Goal: Task Accomplishment & Management: Manage account settings

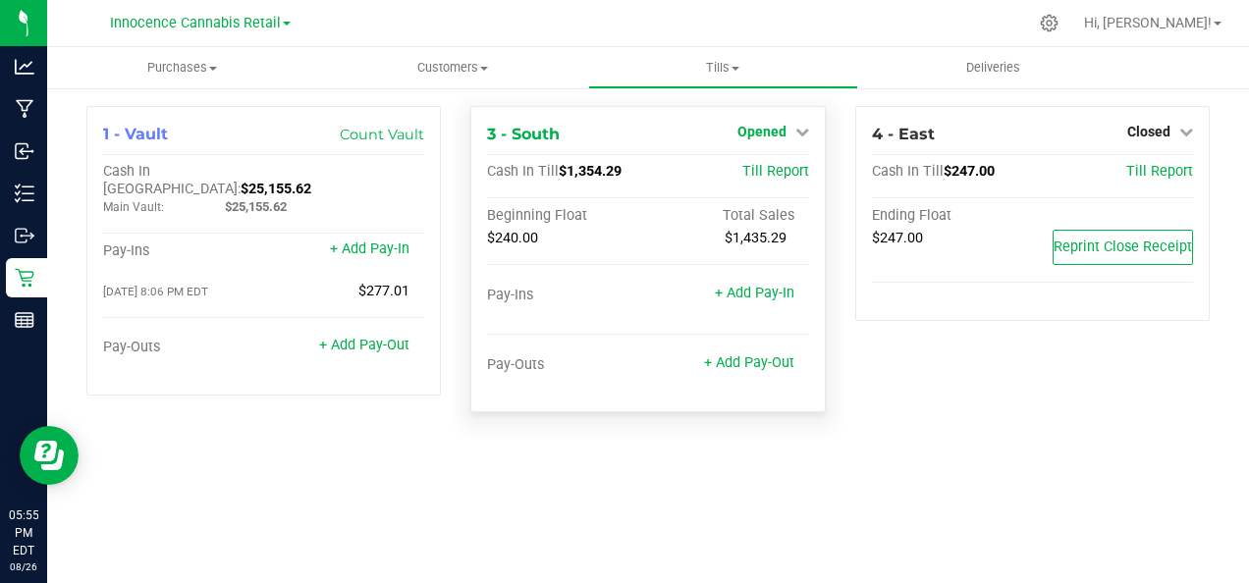
click at [785, 130] on span "Opened" at bounding box center [761, 132] width 49 height 16
click at [778, 166] on link "Close Till" at bounding box center [763, 173] width 53 height 16
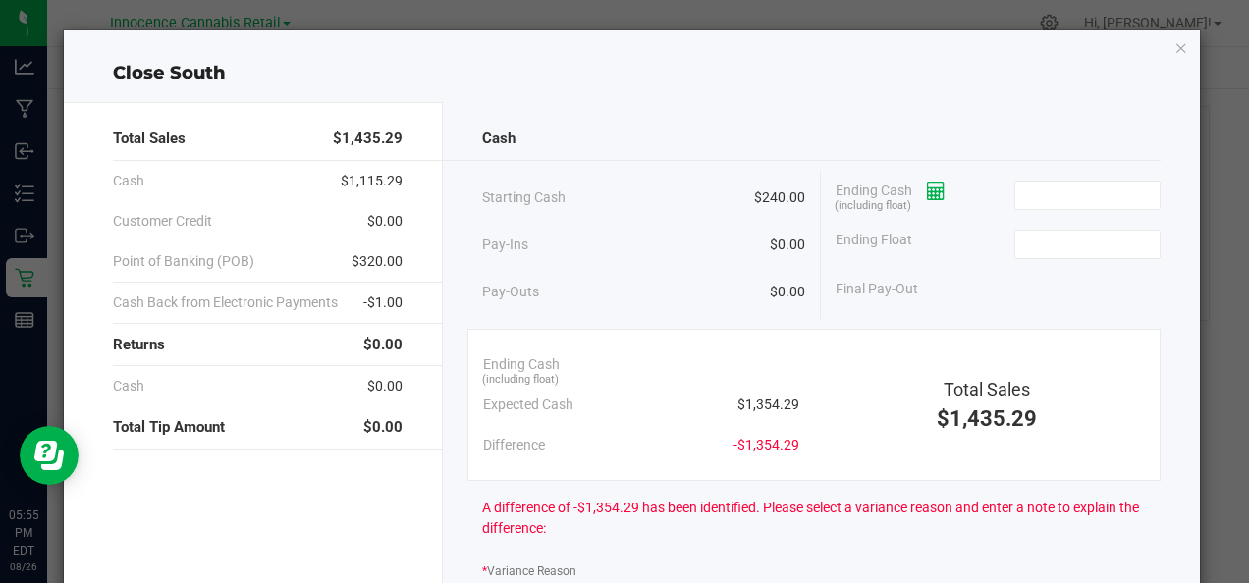
click at [930, 196] on icon at bounding box center [936, 192] width 19 height 14
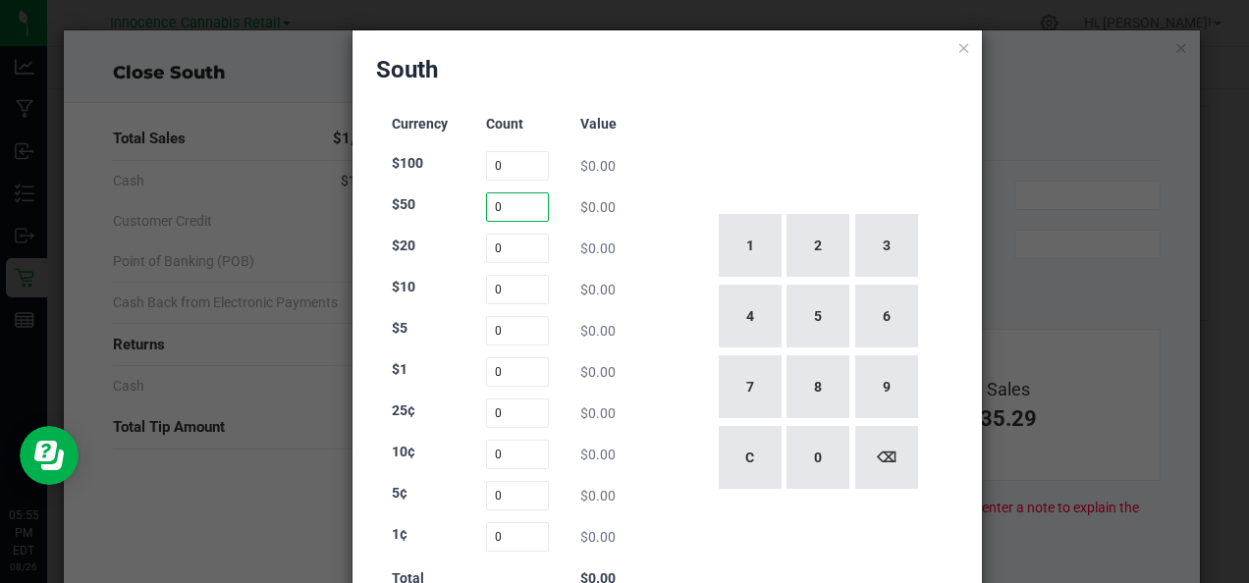
click at [501, 206] on input "0" at bounding box center [517, 206] width 63 height 29
click at [508, 160] on input "0" at bounding box center [517, 165] width 63 height 29
type input "0"
type input "3"
click at [516, 213] on input "0" at bounding box center [517, 206] width 63 height 29
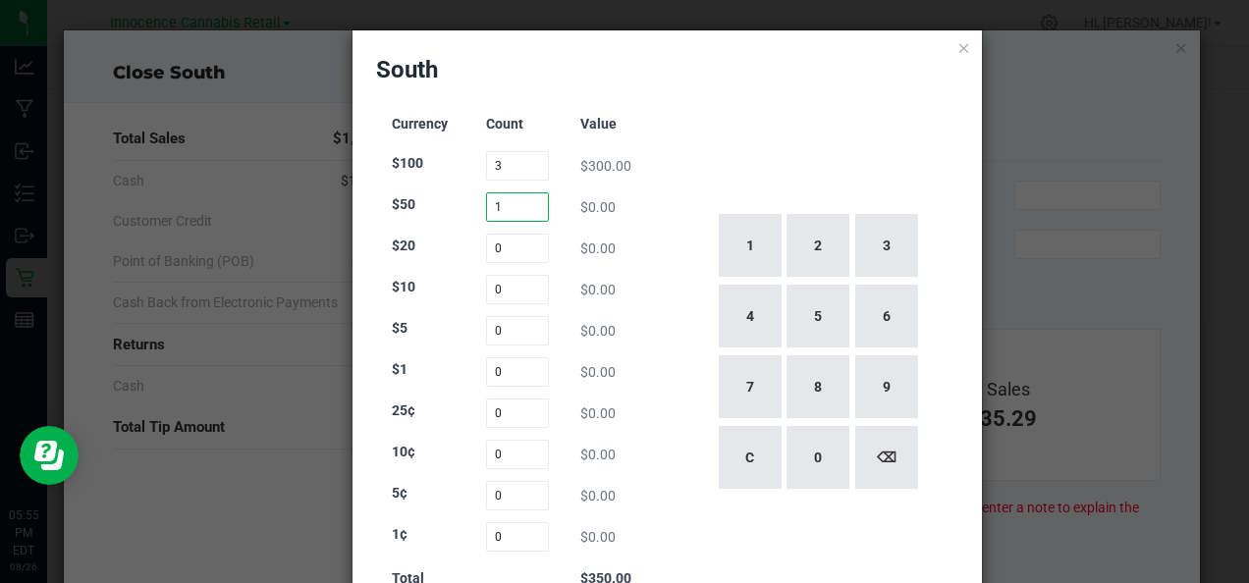
type input "1"
click at [752, 124] on div "1 2 3 4 5 6 7 8 9 C 0 ⌫" at bounding box center [818, 352] width 284 height 502
click at [498, 254] on input "0" at bounding box center [517, 248] width 63 height 29
type input "42"
click at [730, 120] on div "1 2 3 4 5 6 7 8 9 C 0 ⌫" at bounding box center [818, 352] width 284 height 502
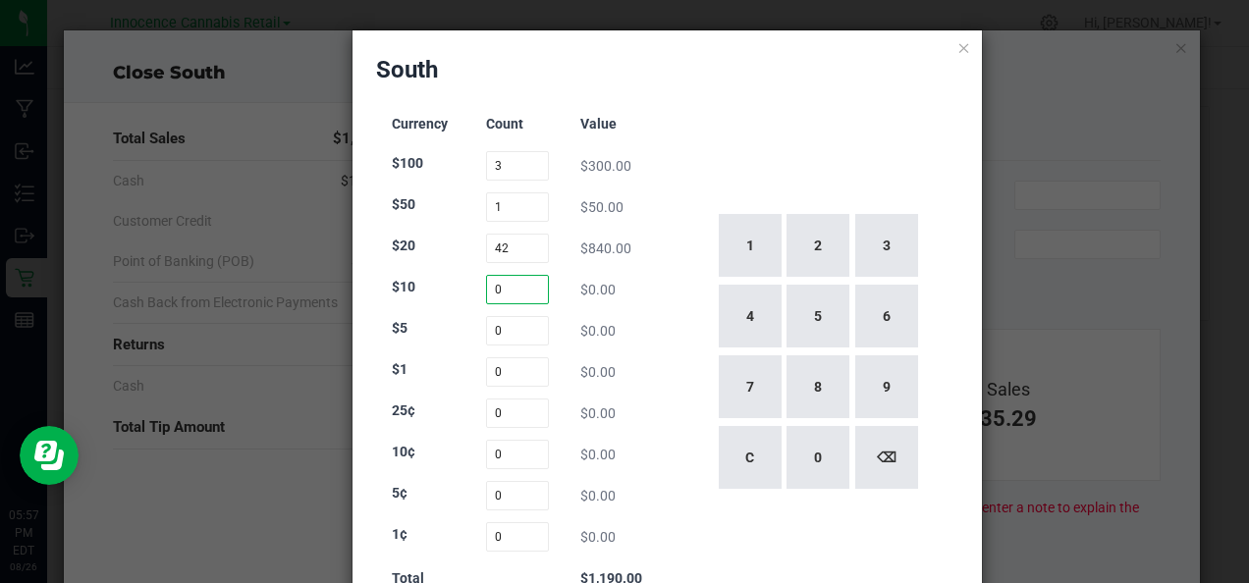
click at [532, 295] on input "0" at bounding box center [517, 289] width 63 height 29
type input "7"
click at [764, 125] on div "1 2 3 4 5 6 7 8 9 C 0 ⌫" at bounding box center [818, 352] width 284 height 502
click at [512, 330] on input "0" at bounding box center [517, 330] width 63 height 29
type input "13"
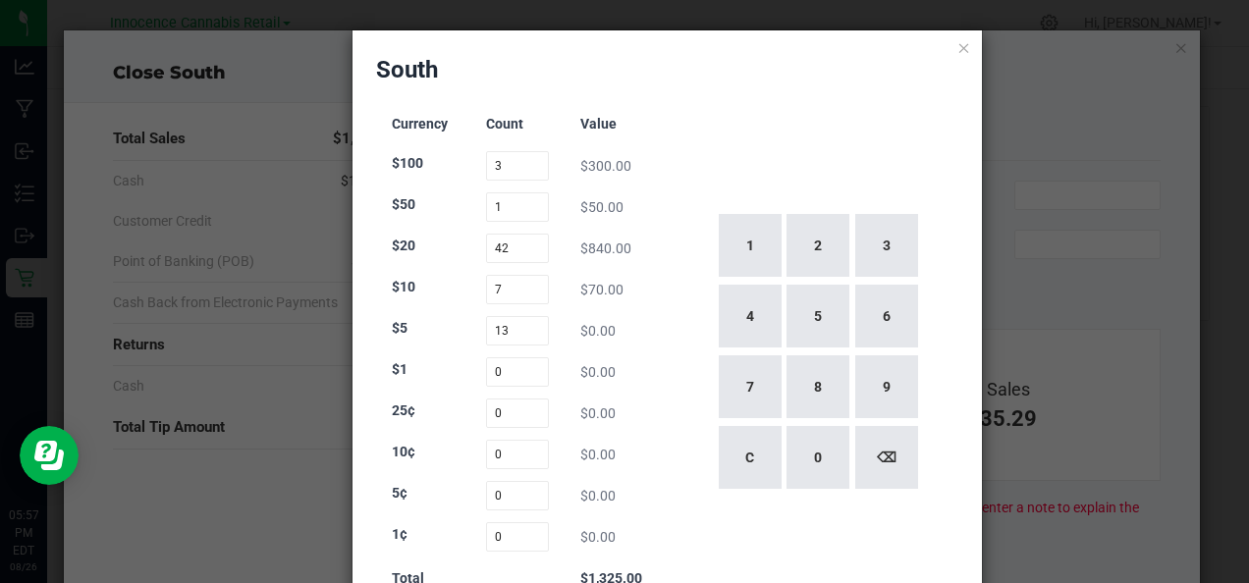
click at [748, 114] on div "1 2 3 4 5 6 7 8 9 C 0 ⌫" at bounding box center [818, 352] width 284 height 502
click at [519, 373] on input "0" at bounding box center [517, 371] width 63 height 29
type input "30"
click at [769, 72] on div "South" at bounding box center [667, 69] width 583 height 31
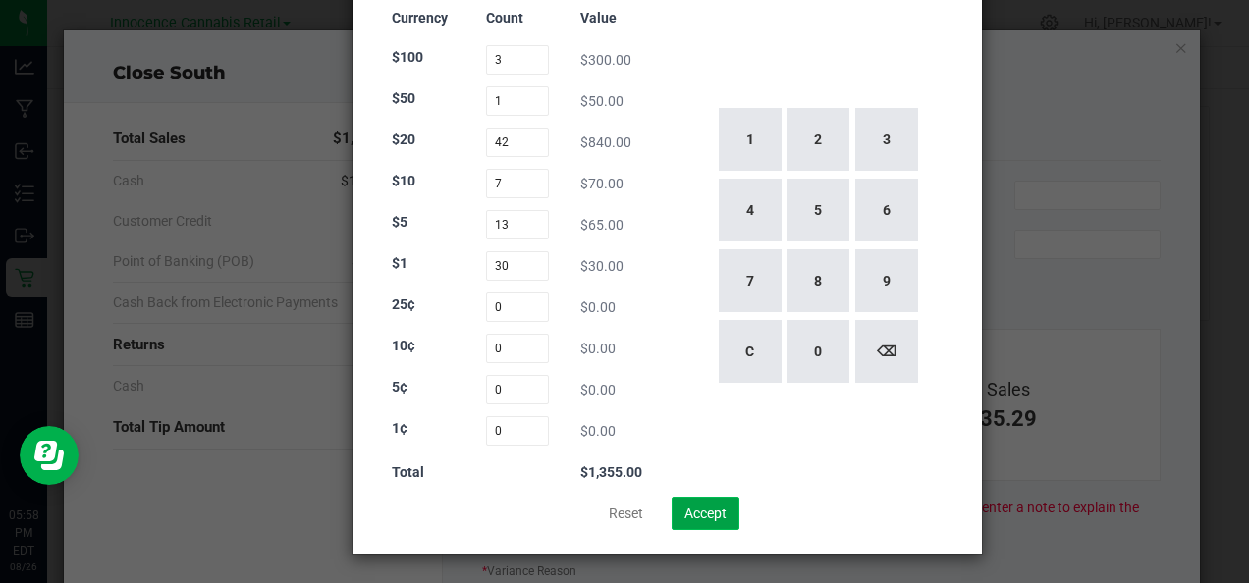
click at [714, 517] on button "Accept" at bounding box center [706, 513] width 68 height 33
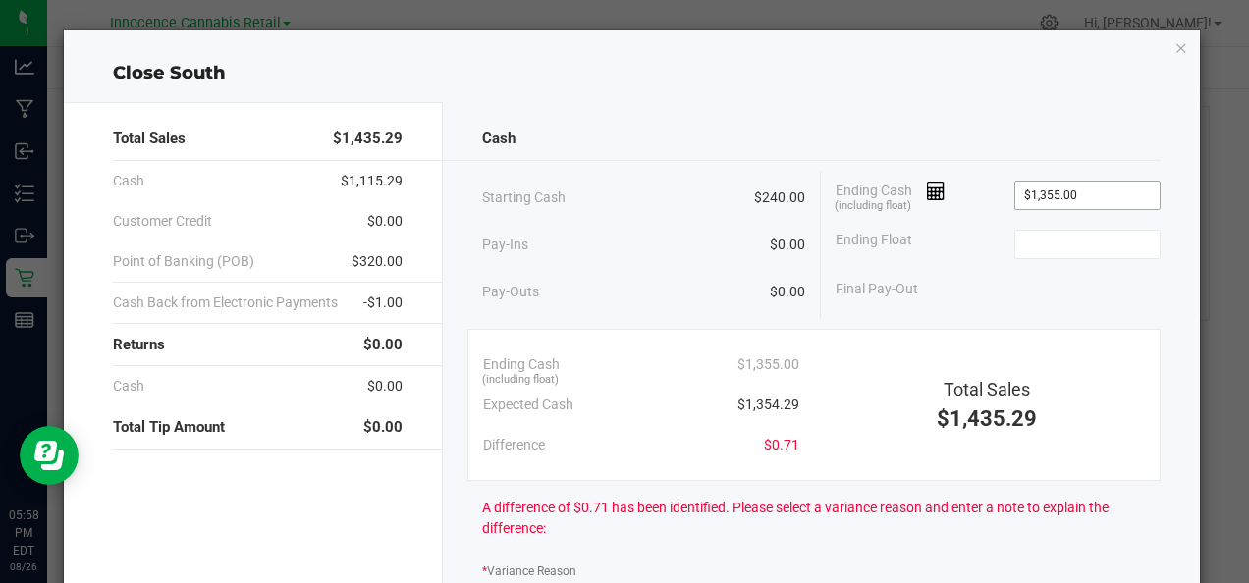
click at [1093, 195] on input "$1,355.00" at bounding box center [1087, 195] width 144 height 27
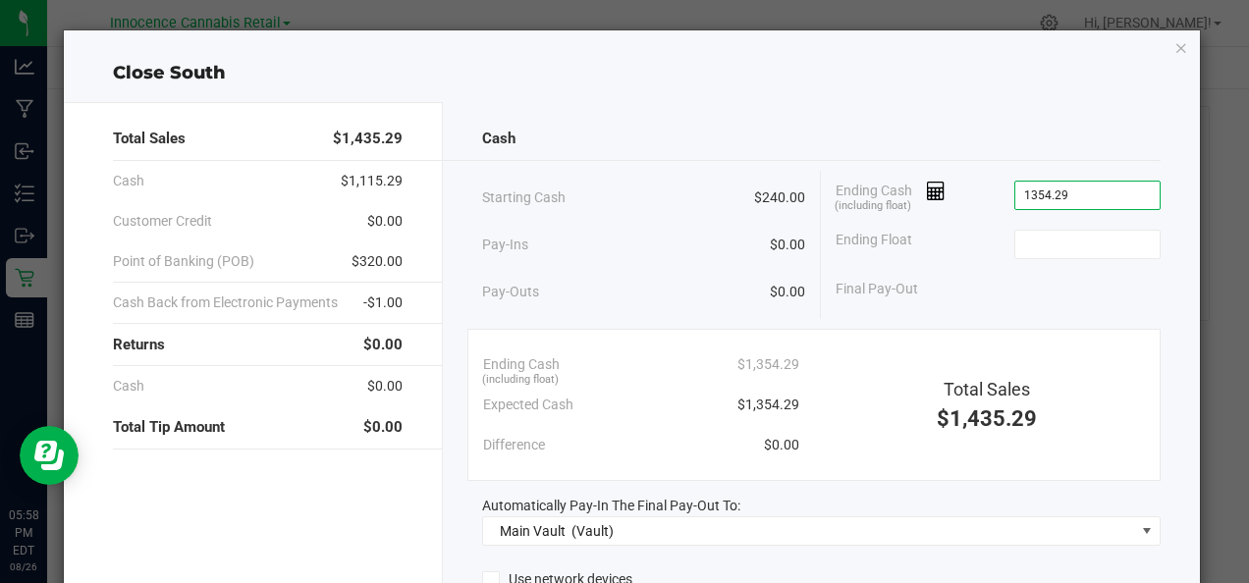
click at [1025, 95] on div "Total Sales $1,435.29 Cash $1,115.29 Customer Credit $0.00 Point of Banking (PO…" at bounding box center [631, 435] width 1135 height 698
type input "$1,354.29"
click at [1077, 241] on input at bounding box center [1087, 244] width 144 height 27
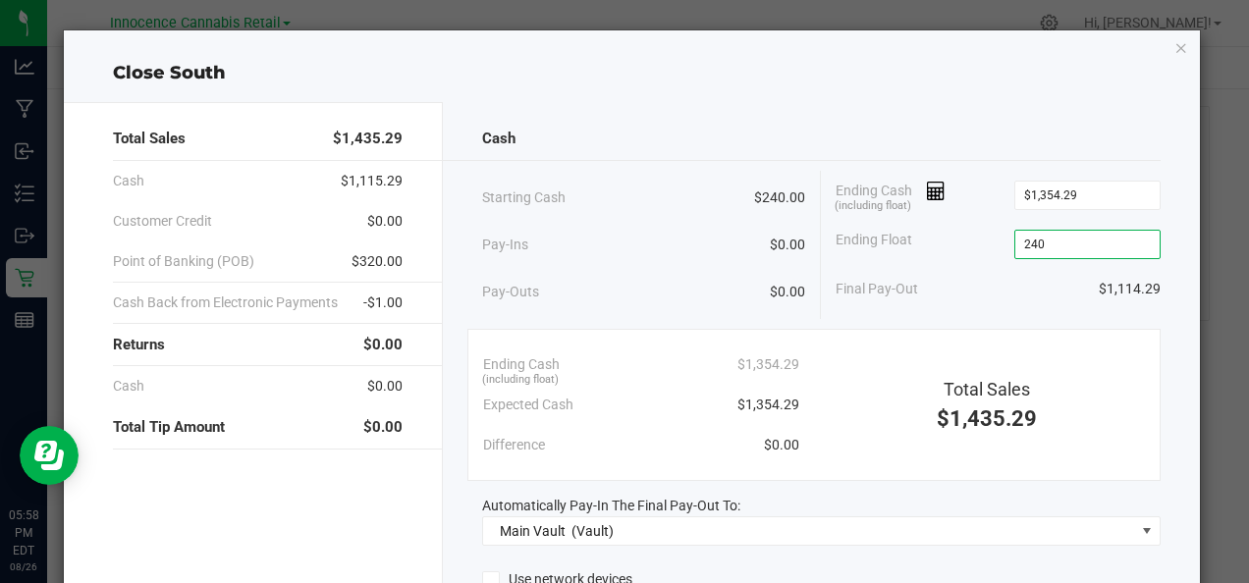
click at [1052, 124] on div "Cash" at bounding box center [821, 139] width 678 height 42
type input "$240.00"
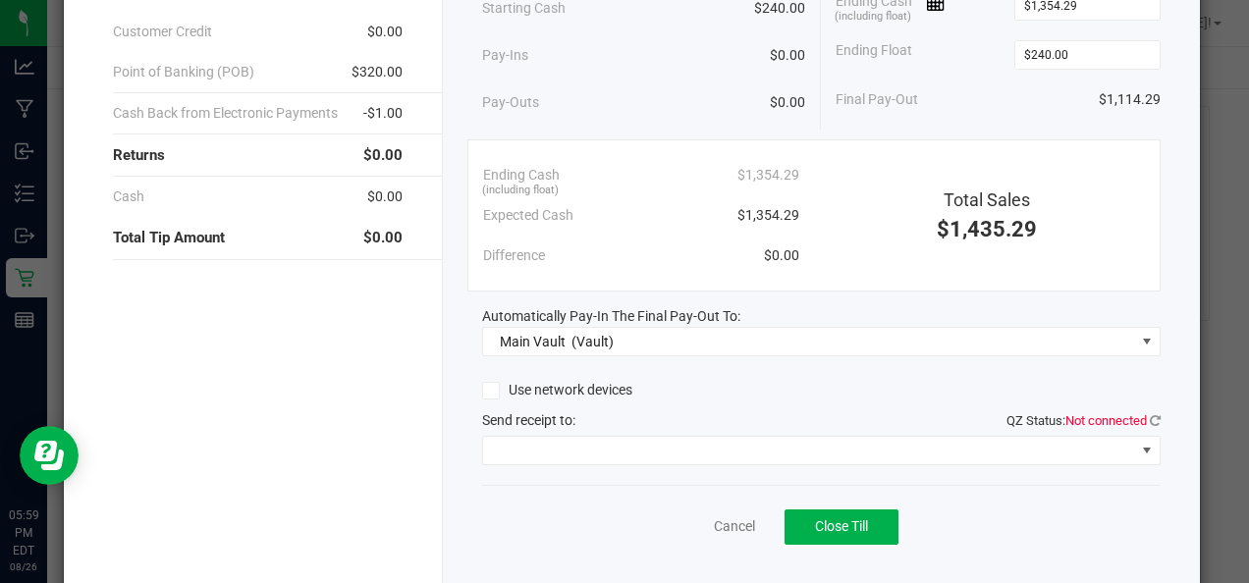
scroll to position [231, 0]
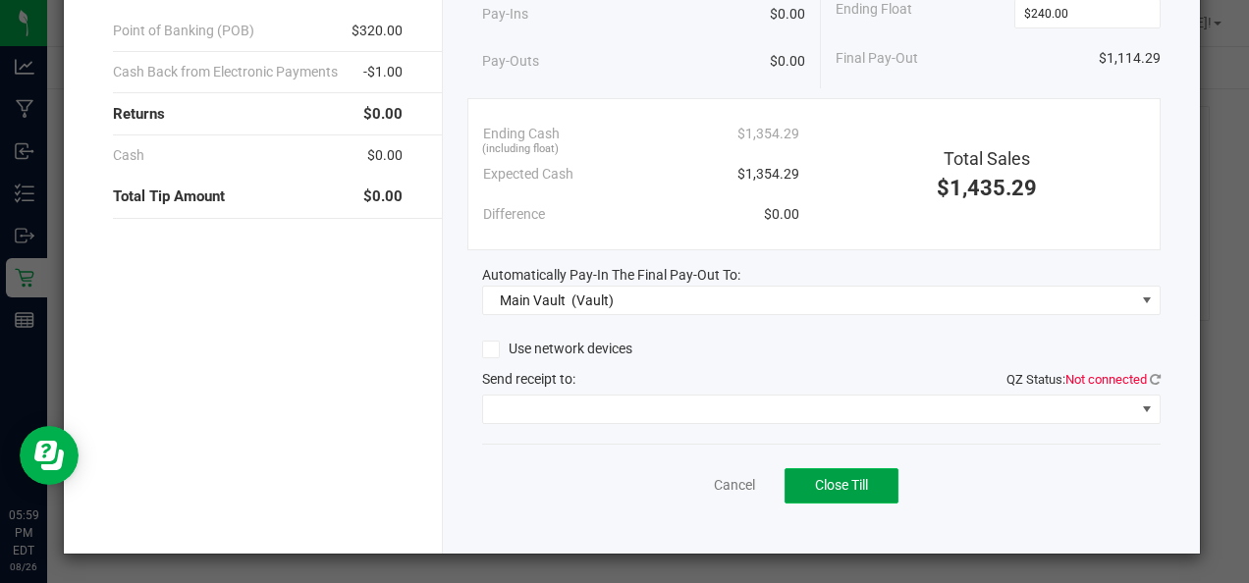
click at [845, 482] on span "Close Till" at bounding box center [841, 485] width 53 height 16
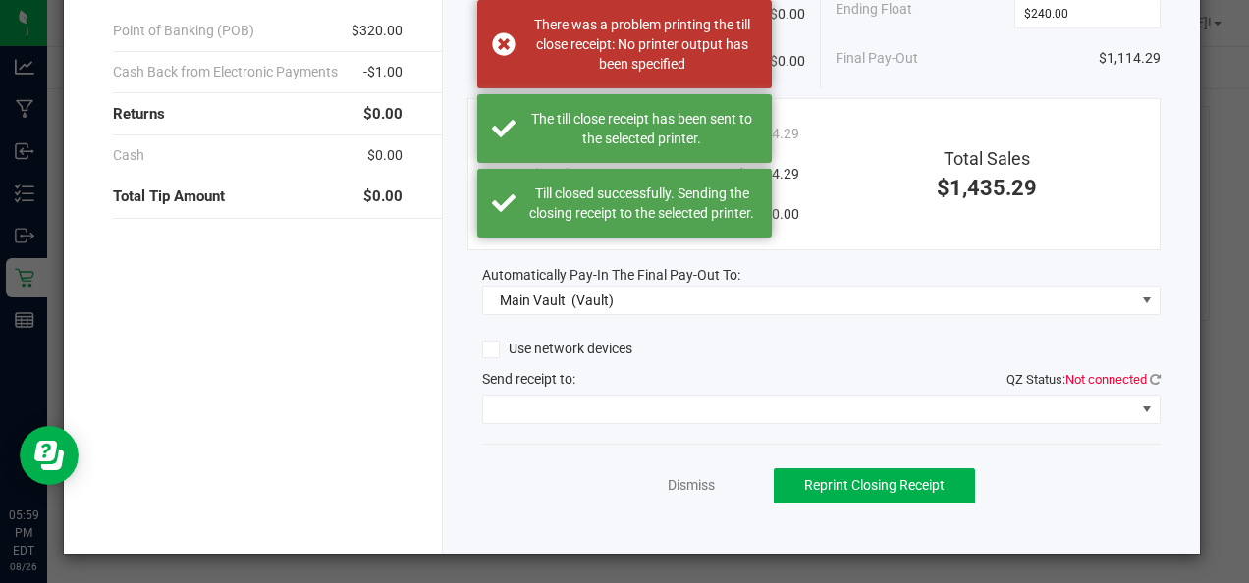
scroll to position [0, 0]
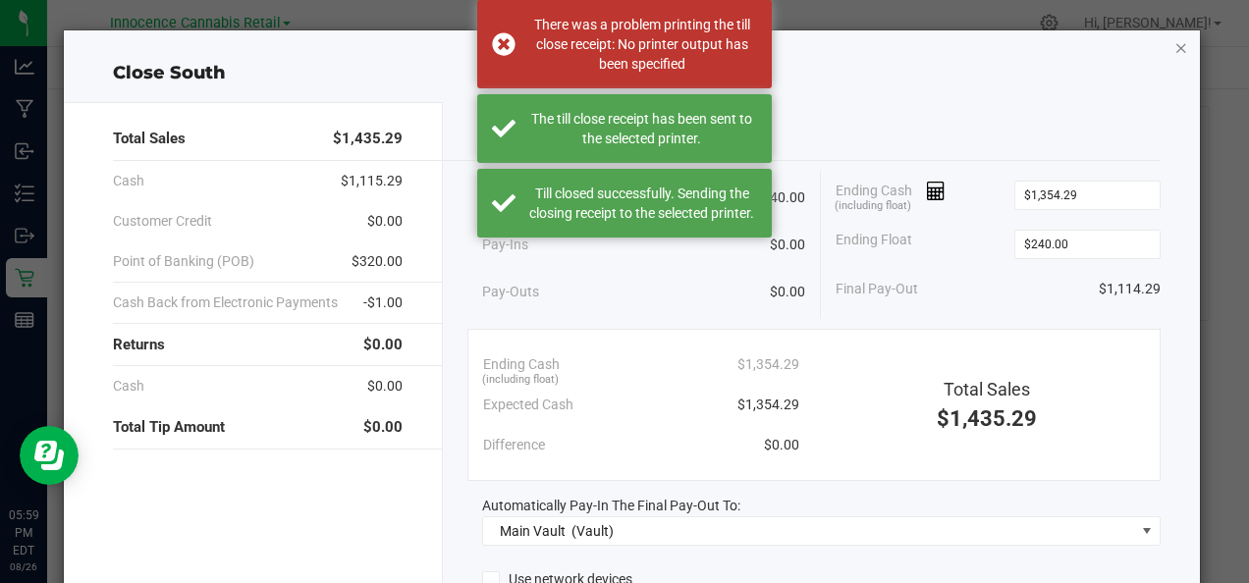
click at [1174, 47] on icon "button" at bounding box center [1181, 47] width 14 height 24
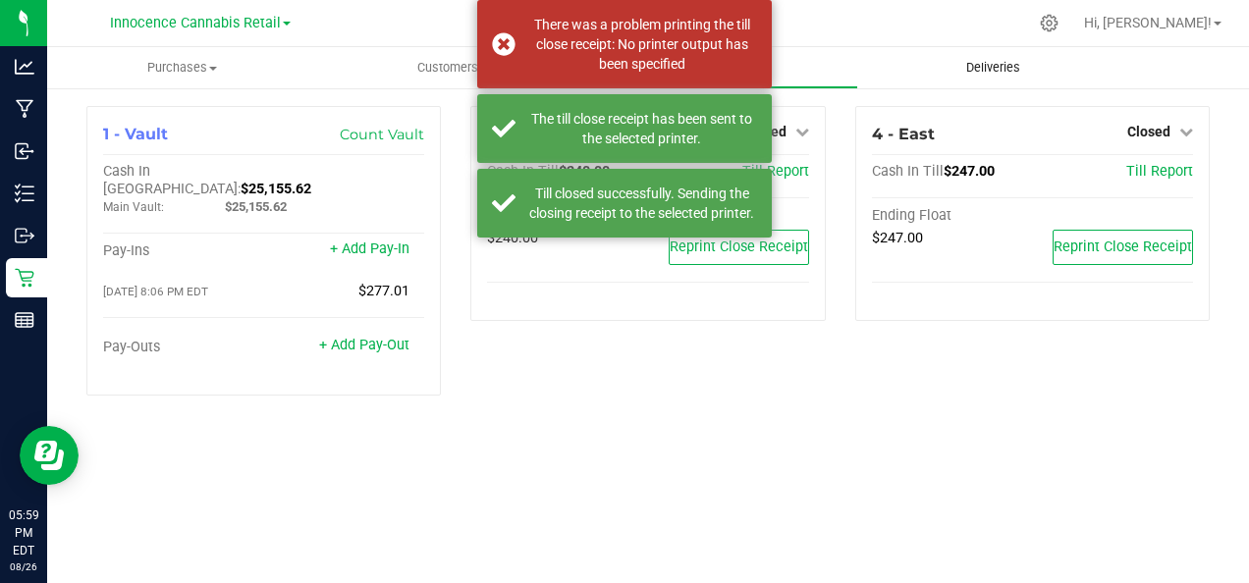
click at [897, 51] on uib-tab-heading "Deliveries" at bounding box center [993, 67] width 268 height 39
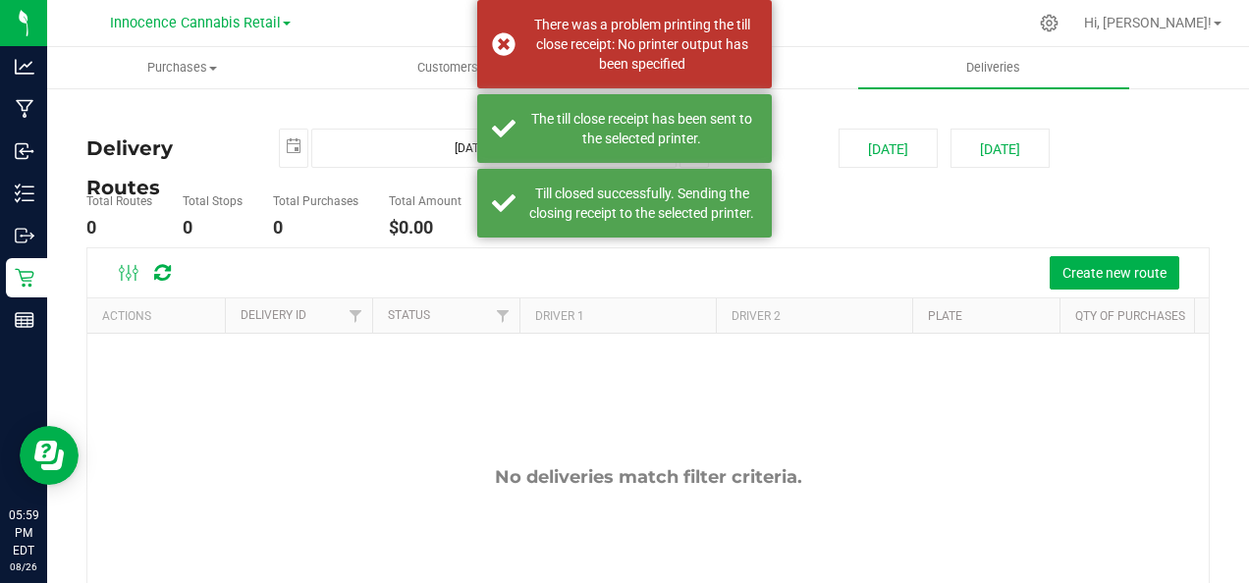
click at [383, 21] on div at bounding box center [690, 23] width 676 height 38
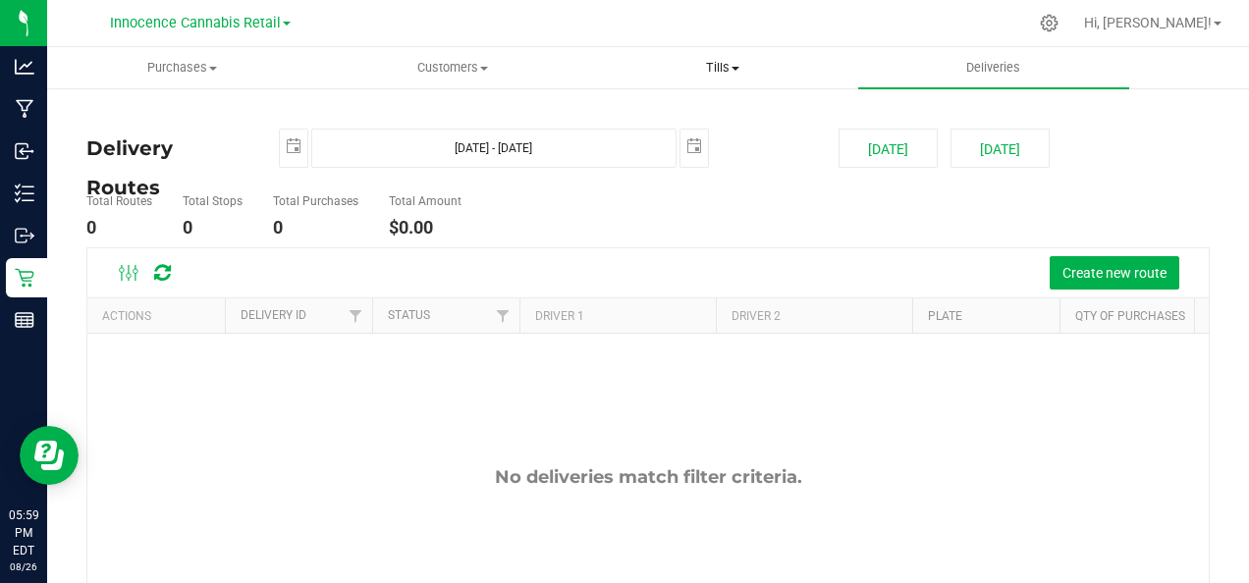
click at [713, 67] on span "Tills" at bounding box center [723, 68] width 268 height 18
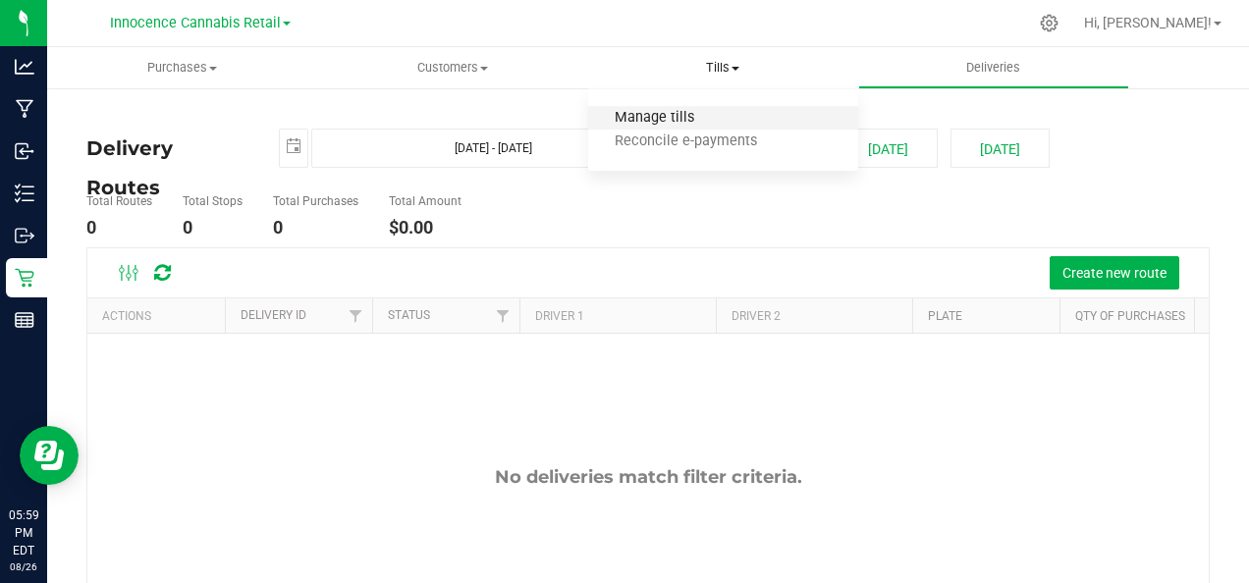
click at [685, 117] on span "Manage tills" at bounding box center [654, 118] width 133 height 17
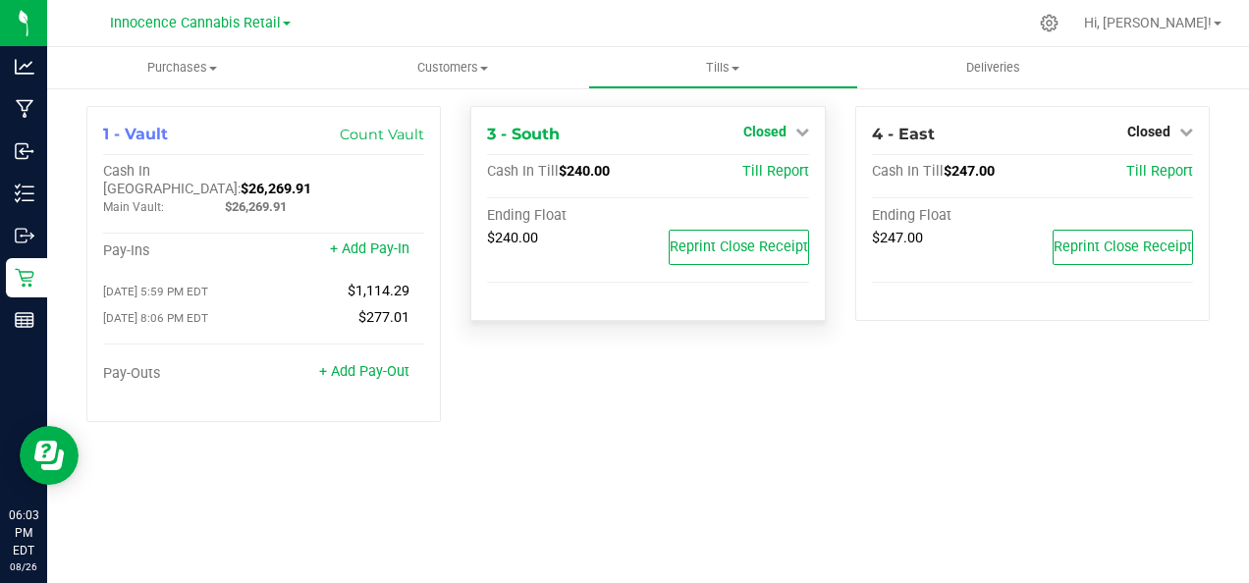
click at [785, 130] on span "Closed" at bounding box center [764, 132] width 43 height 16
click at [776, 173] on link "Open Till" at bounding box center [764, 173] width 52 height 16
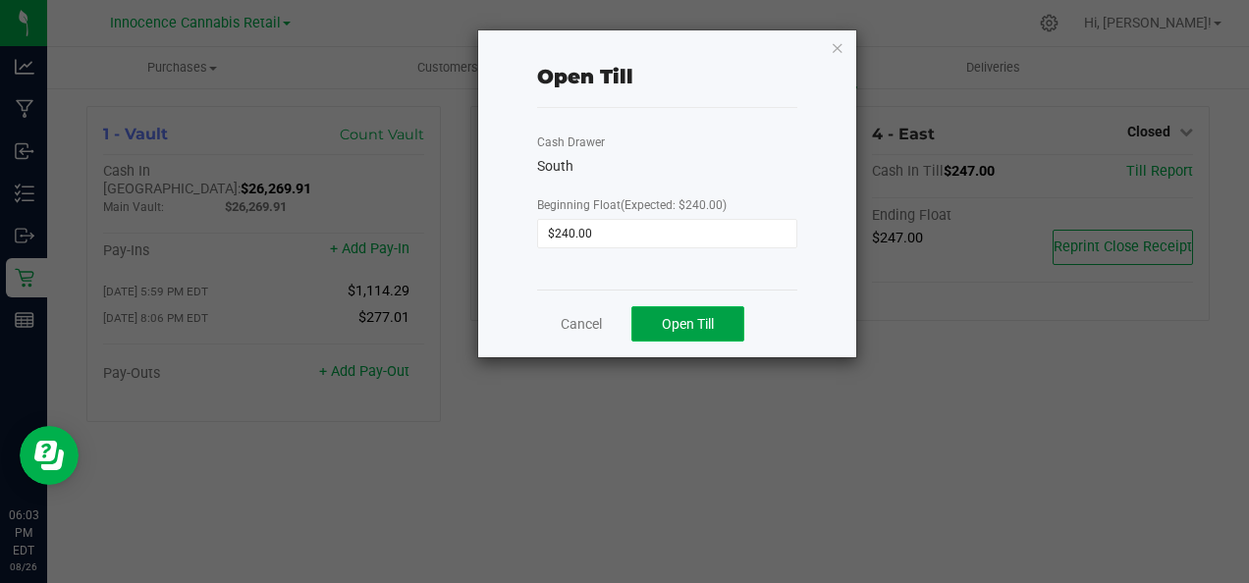
click at [714, 329] on span "Open Till" at bounding box center [688, 324] width 52 height 16
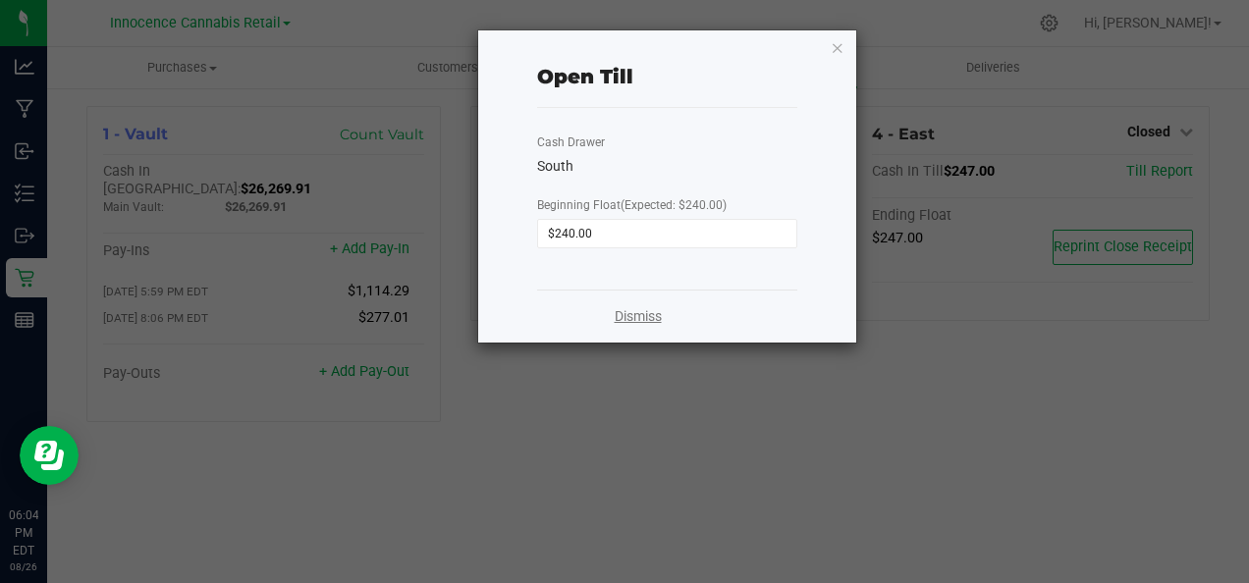
click at [643, 318] on link "Dismiss" at bounding box center [638, 316] width 47 height 21
